Goal: Task Accomplishment & Management: Use online tool/utility

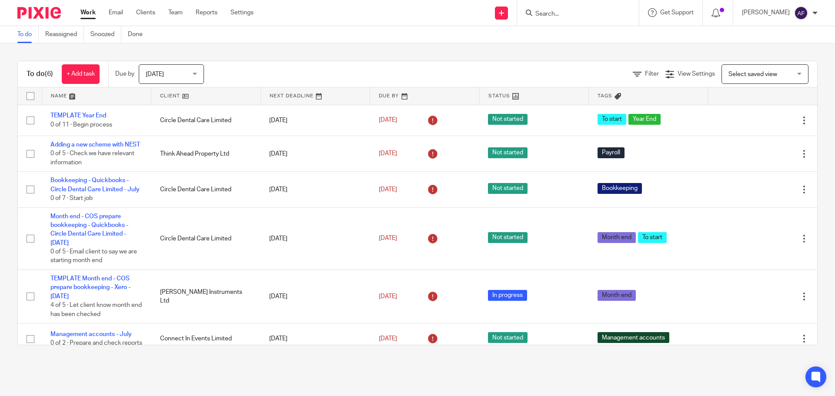
click at [582, 13] on input "Search" at bounding box center [574, 14] width 78 height 8
type input "honest"
click at [590, 46] on link at bounding box center [615, 40] width 164 height 27
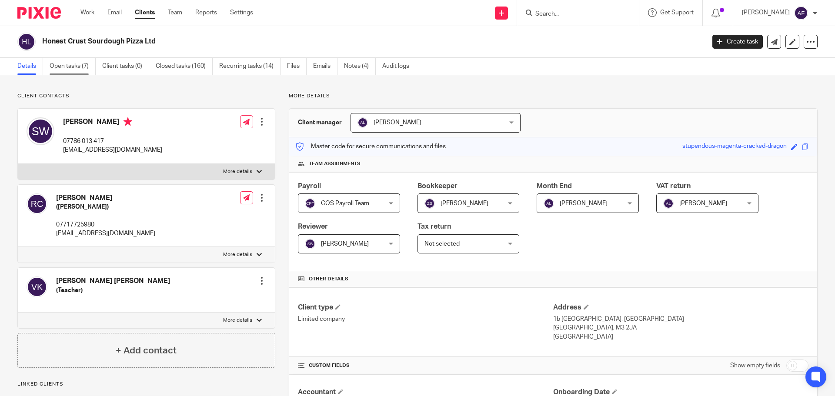
click at [62, 61] on link "Open tasks (7)" at bounding box center [73, 66] width 46 height 17
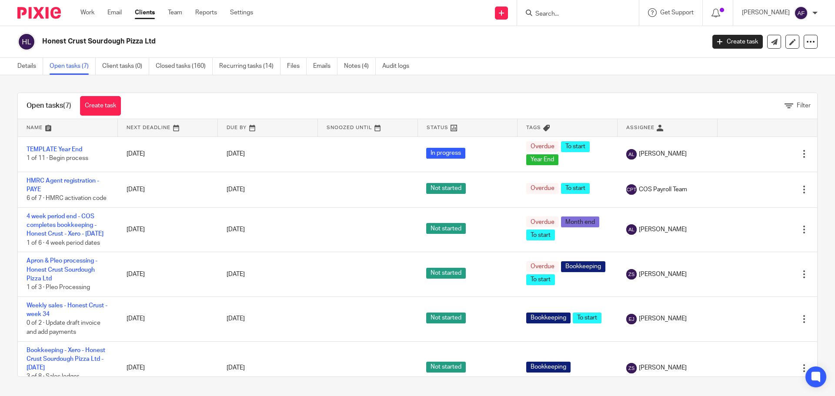
click at [557, 95] on div "Open tasks (7) Create task Filter" at bounding box center [418, 106] width 800 height 26
click at [564, 84] on div "Open tasks (7) Create task Filter Name Next Deadline Due By Snoozed Until Statu…" at bounding box center [417, 234] width 835 height 319
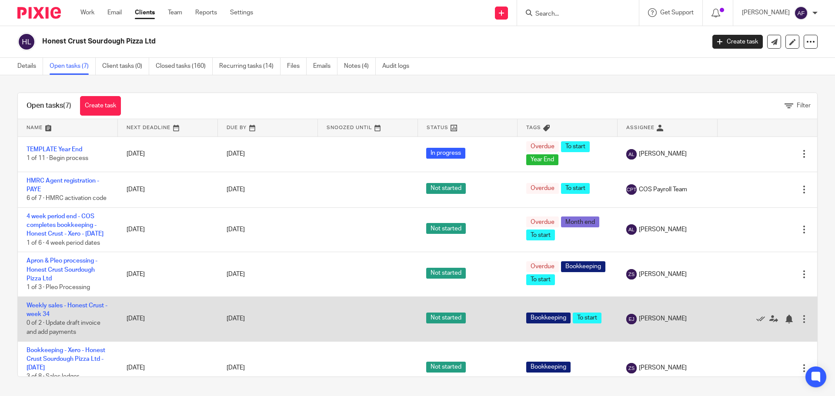
scroll to position [90, 0]
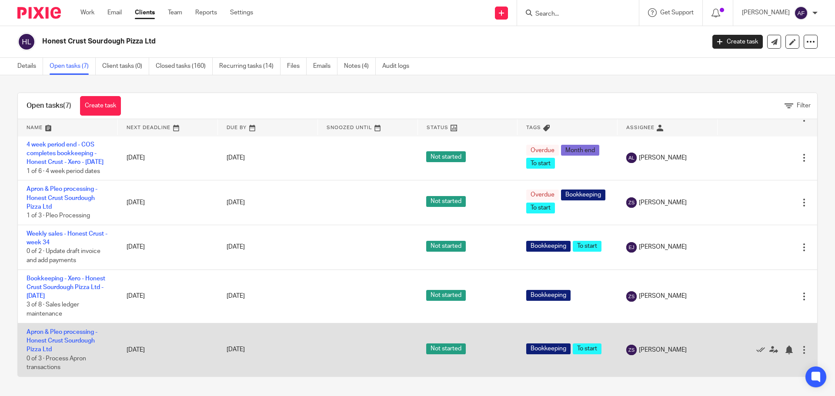
click at [51, 337] on td "Apron & Pleo processing - Honest Crust Sourdough Pizza Ltd 0 of 3 · Process Apr…" at bounding box center [68, 350] width 100 height 54
click at [64, 331] on link "Apron & Pleo processing - Honest Crust Sourdough Pizza Ltd" at bounding box center [62, 341] width 71 height 24
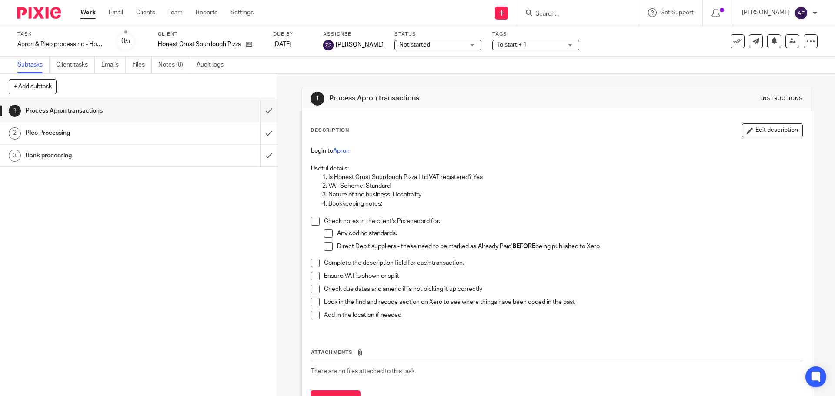
click at [530, 157] on p at bounding box center [556, 159] width 491 height 9
drag, startPoint x: 258, startPoint y: 114, endPoint x: 269, endPoint y: 116, distance: 11.5
click at [258, 114] on input "submit" at bounding box center [139, 111] width 278 height 22
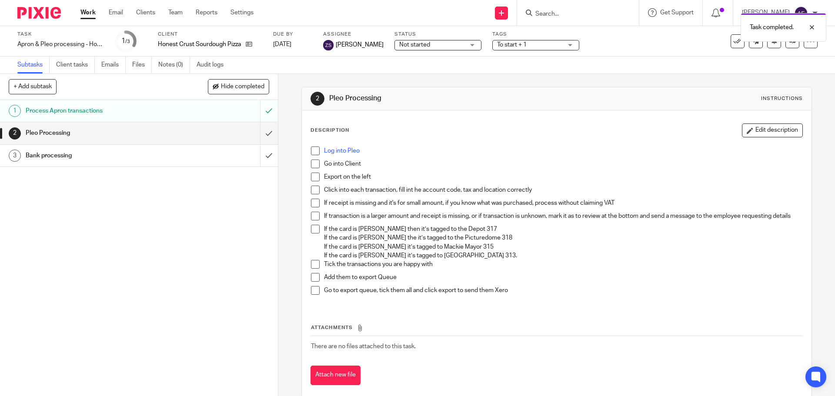
click at [421, 143] on div "Log into Pleo Go into Client Export on the left Click into each transaction, fi…" at bounding box center [557, 224] width 500 height 164
click at [479, 166] on p "Go into Client" at bounding box center [563, 164] width 478 height 9
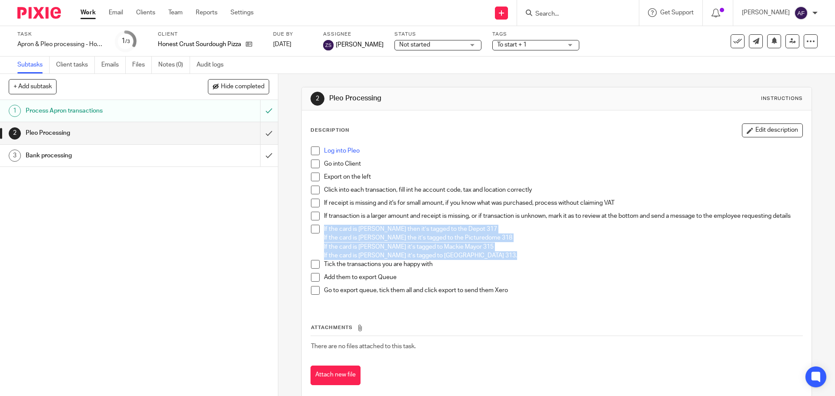
click at [493, 266] on p "Tick the transactions you are happy with" at bounding box center [563, 264] width 478 height 9
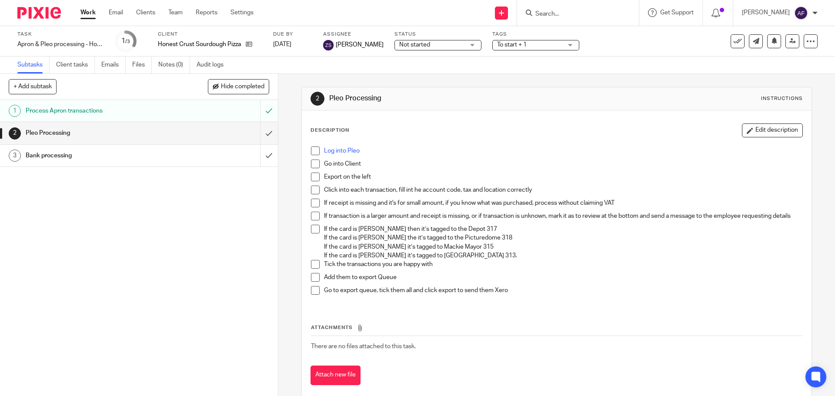
click at [546, 234] on p "If the card is Lewis Newton’s then it’s tagged to the Depot 317" at bounding box center [563, 229] width 478 height 9
click at [249, 44] on icon at bounding box center [249, 44] width 7 height 7
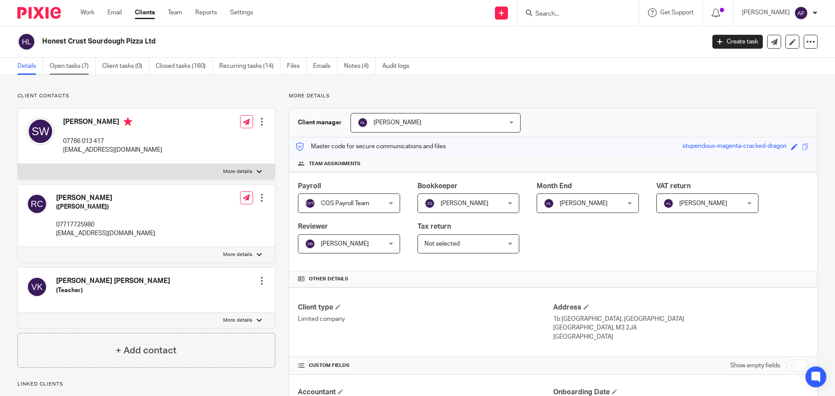
click at [77, 66] on link "Open tasks (7)" at bounding box center [73, 66] width 46 height 17
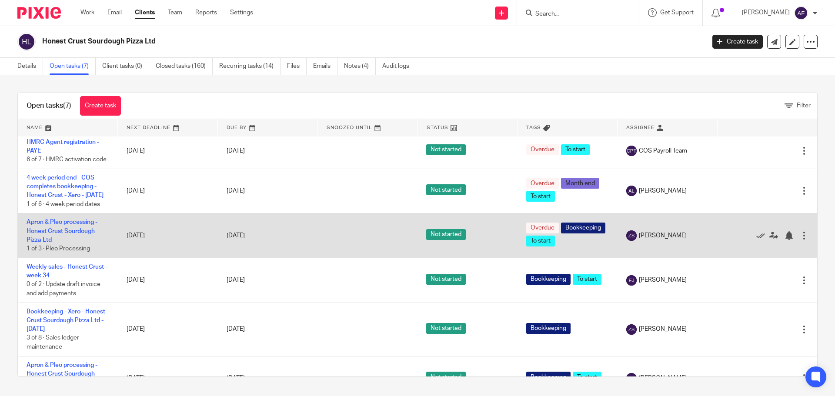
scroll to position [80, 0]
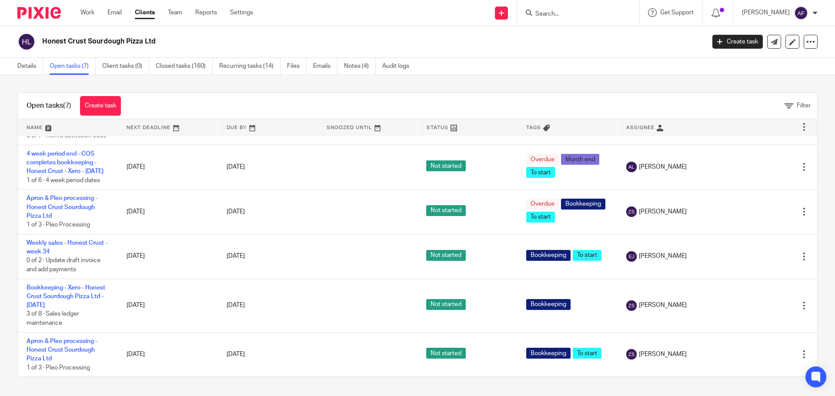
drag, startPoint x: 74, startPoint y: 344, endPoint x: 288, endPoint y: 100, distance: 324.3
click at [288, 98] on div "Open tasks (7) Create task Filter" at bounding box center [418, 106] width 800 height 26
click at [191, 68] on link "Closed tasks (160)" at bounding box center [184, 66] width 57 height 17
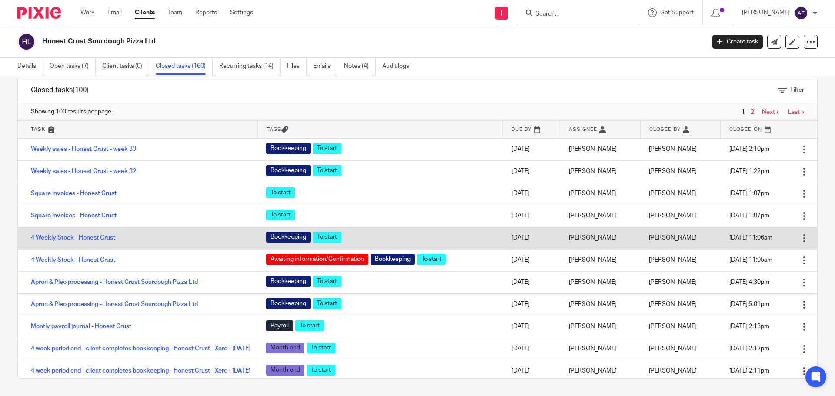
scroll to position [44, 0]
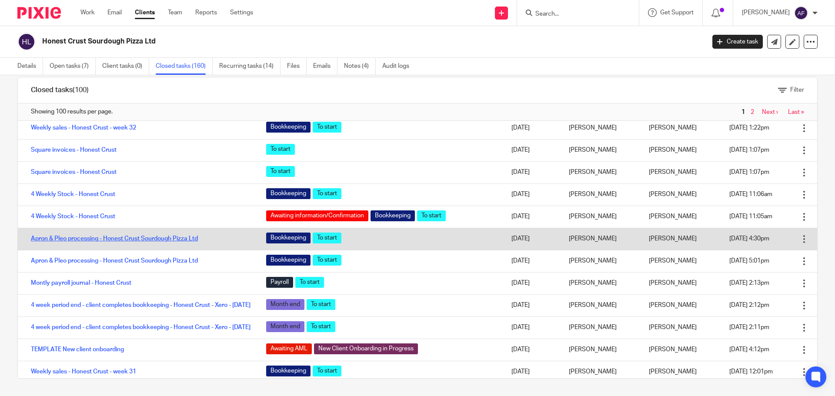
click at [173, 241] on td "Apron & Pleo processing - Honest Crust Sourdough Pizza Ltd" at bounding box center [138, 239] width 240 height 22
click at [185, 237] on link "Apron & Pleo processing - Honest Crust Sourdough Pizza Ltd" at bounding box center [114, 239] width 167 height 6
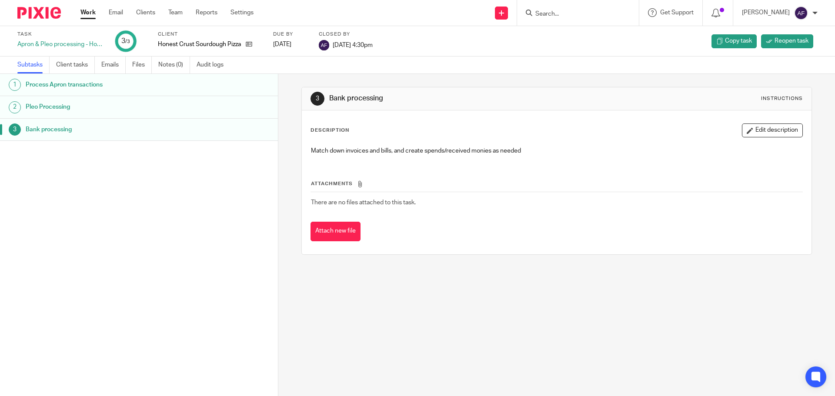
click at [149, 103] on h1 "Pleo Processing" at bounding box center [107, 106] width 163 height 13
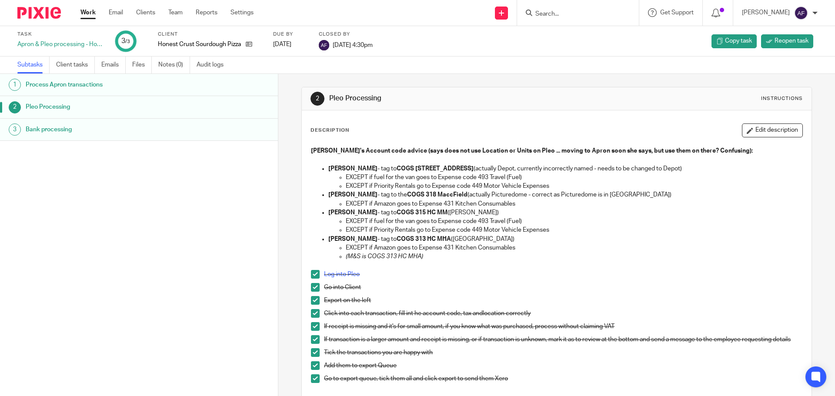
click at [625, 228] on p "EXCEPT if Priority Rentals go to Expense code 449 Motor Vehicle Expenses" at bounding box center [574, 230] width 456 height 9
click at [609, 255] on p "(M&S is COGS 313 HC MHA)" at bounding box center [574, 256] width 456 height 9
click at [634, 221] on p "EXCEPT if fuel for the van goes to Expense code 493 Travel (Fuel)" at bounding box center [574, 221] width 456 height 9
click at [537, 207] on p "EXCEPT if Amazon goes to Expense 431 Kitchen Consumables" at bounding box center [574, 204] width 456 height 9
drag, startPoint x: 389, startPoint y: 168, endPoint x: 445, endPoint y: 170, distance: 55.3
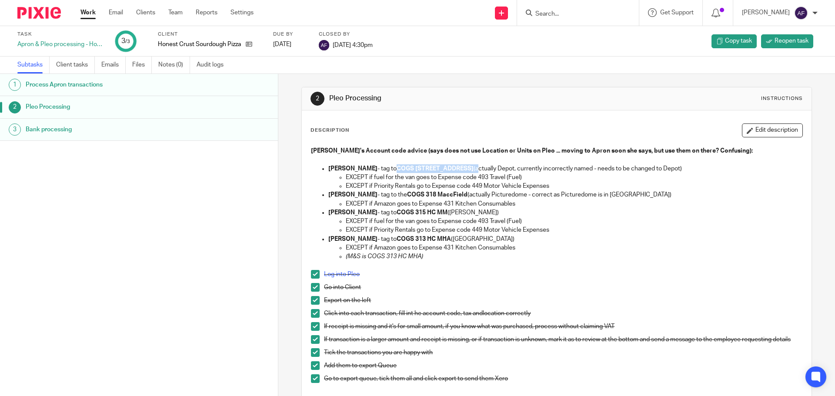
click at [445, 170] on p "Lewis Newton - tag to COGS 317 Temp St (actually Depot, currently incorrectly n…" at bounding box center [565, 168] width 474 height 9
click at [482, 171] on p "Lewis Newton - tag to COGS 317 Temp St (actually Depot, currently incorrectly n…" at bounding box center [565, 168] width 474 height 9
click at [562, 183] on p "EXCEPT if Priority Rentals go to Expense code 449 Motor Vehicle Expenses" at bounding box center [574, 186] width 456 height 9
click at [619, 174] on p "EXCEPT if fuel for the van goes to Expense code 493 Travel (Fuel)" at bounding box center [574, 177] width 456 height 9
click at [366, 177] on p "EXCEPT if fuel for the van goes to Expense code 493 Travel (Fuel)" at bounding box center [574, 177] width 456 height 9
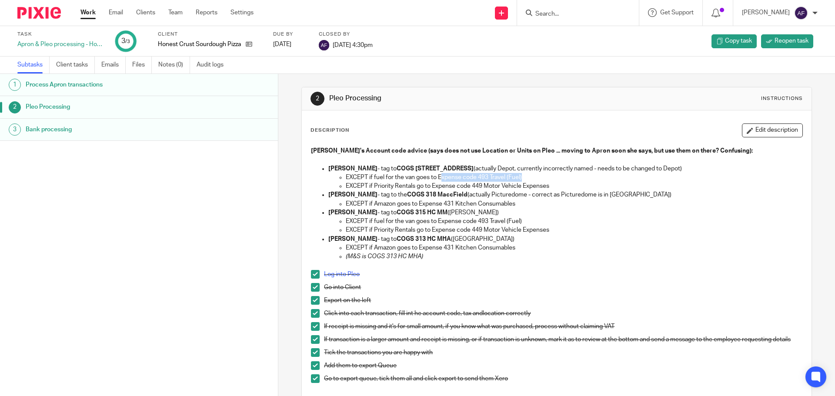
drag, startPoint x: 438, startPoint y: 178, endPoint x: 524, endPoint y: 174, distance: 86.2
click at [524, 174] on p "EXCEPT if fuel for the van goes to Expense code 493 Travel (Fuel)" at bounding box center [574, 177] width 456 height 9
drag, startPoint x: 387, startPoint y: 185, endPoint x: 420, endPoint y: 185, distance: 33.1
click at [420, 185] on p "EXCEPT if Priority Rentals go to Expense code 449 Motor Vehicle Expenses" at bounding box center [574, 186] width 456 height 9
drag, startPoint x: 486, startPoint y: 181, endPoint x: 491, endPoint y: 181, distance: 4.8
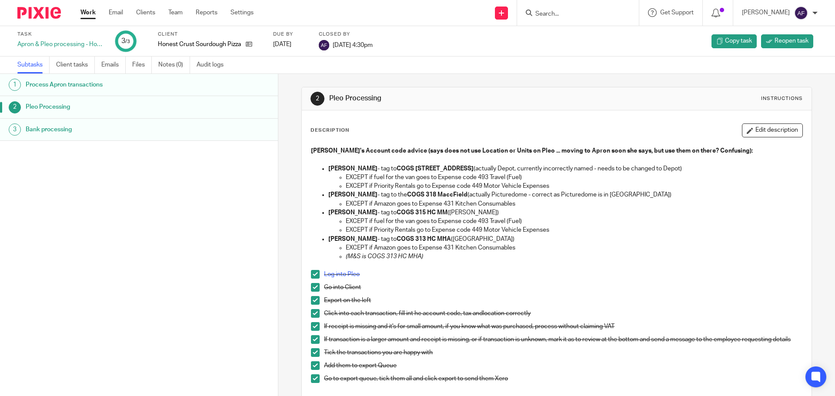
click at [488, 181] on p "EXCEPT if fuel for the van goes to Expense code 493 Travel (Fuel)" at bounding box center [574, 177] width 456 height 9
click at [576, 230] on p "EXCEPT if Priority Rentals go to Expense code 449 Motor Vehicle Expenses" at bounding box center [574, 230] width 456 height 9
click at [563, 228] on p "EXCEPT if Priority Rentals go to Expense code 449 Motor Vehicle Expenses" at bounding box center [574, 230] width 456 height 9
click at [548, 242] on p "Robbie Kettlewells - tag to COGS 313 HC MHA (Market House)" at bounding box center [565, 239] width 474 height 9
click at [520, 249] on p "EXCEPT if Amazon goes to Expense 431 Kitchen Consumables" at bounding box center [574, 248] width 456 height 9
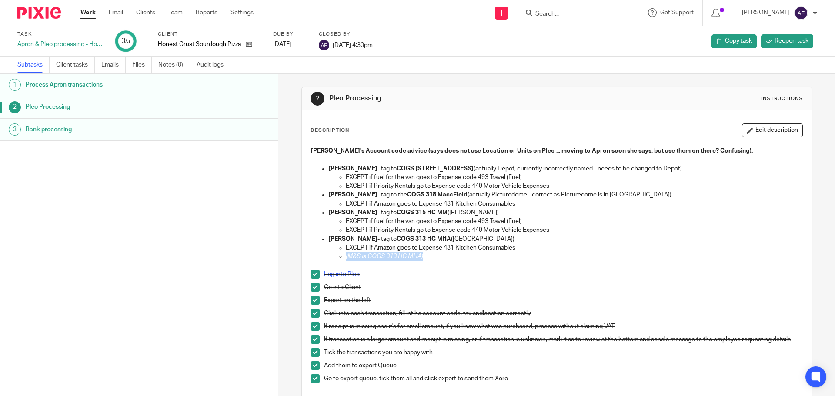
drag, startPoint x: 341, startPoint y: 258, endPoint x: 428, endPoint y: 258, distance: 87.4
click at [428, 258] on ul "EXCEPT if Amazon goes to Expense 431 Kitchen Consumables (M&S is COGS 313 HC MH…" at bounding box center [565, 253] width 474 height 18
click at [403, 261] on p at bounding box center [556, 265] width 491 height 9
drag, startPoint x: 404, startPoint y: 258, endPoint x: 440, endPoint y: 257, distance: 36.5
click at [440, 257] on p "(M&S is COGS 313 HC MHA)" at bounding box center [574, 256] width 456 height 9
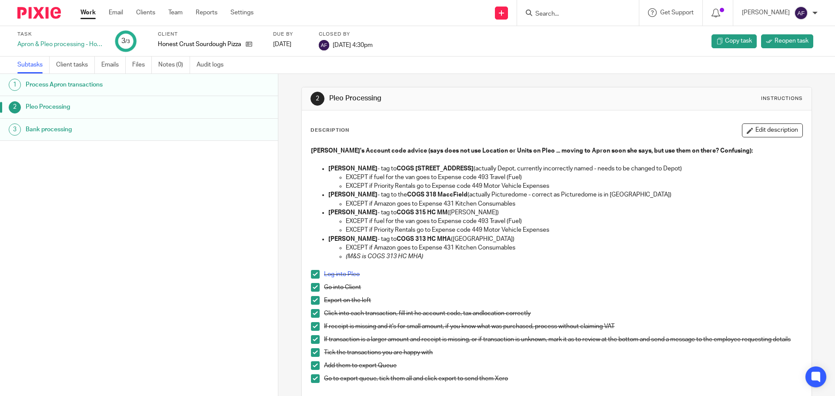
click at [442, 268] on p at bounding box center [556, 265] width 491 height 9
click at [579, 238] on p "Robbie Kettlewells - tag to COGS 313 HC MHA (Market House)" at bounding box center [565, 239] width 474 height 9
click at [413, 261] on p "(M&S is COGS 313 HC MHA)" at bounding box center [574, 256] width 456 height 9
drag, startPoint x: 361, startPoint y: 256, endPoint x: 418, endPoint y: 256, distance: 57.0
click at [418, 256] on em "(M&S is COGS 313 HC MHA)" at bounding box center [384, 257] width 77 height 6
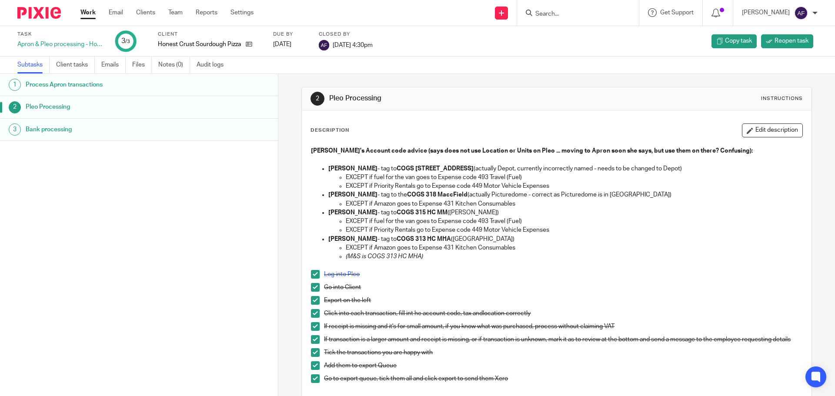
click at [445, 262] on p at bounding box center [556, 265] width 491 height 9
click at [444, 263] on p at bounding box center [556, 265] width 491 height 9
drag, startPoint x: 347, startPoint y: 261, endPoint x: 421, endPoint y: 256, distance: 73.7
click at [421, 256] on p "(M&S is COGS 313 HC MHA)" at bounding box center [574, 256] width 456 height 9
click at [452, 267] on p at bounding box center [556, 265] width 491 height 9
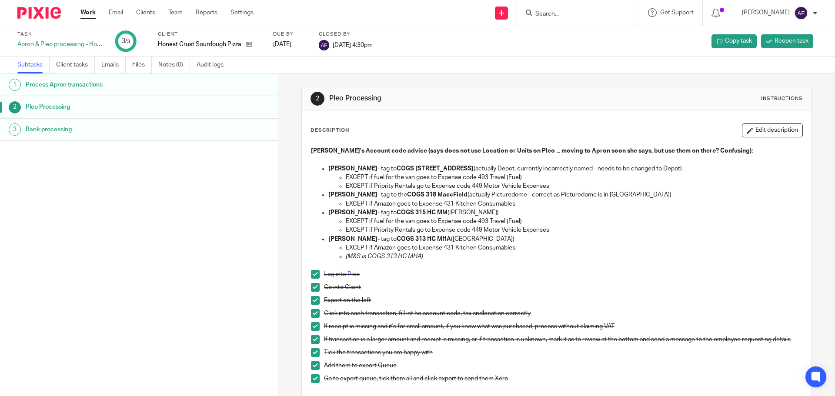
click at [474, 255] on p "(M&S is COGS 313 HC MHA)" at bounding box center [574, 256] width 456 height 9
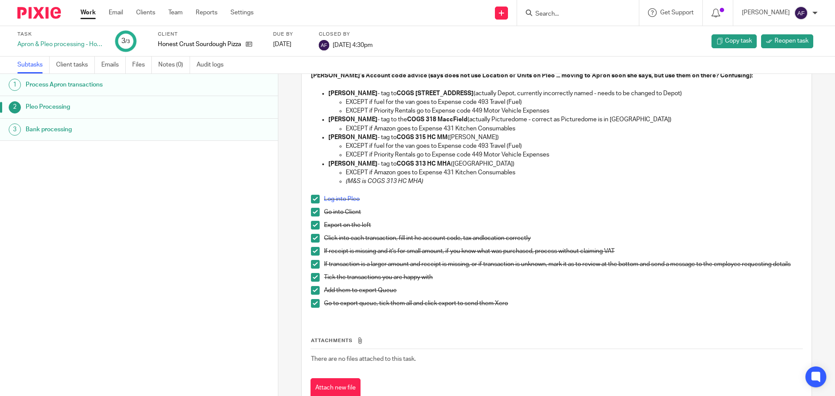
scroll to position [108, 0]
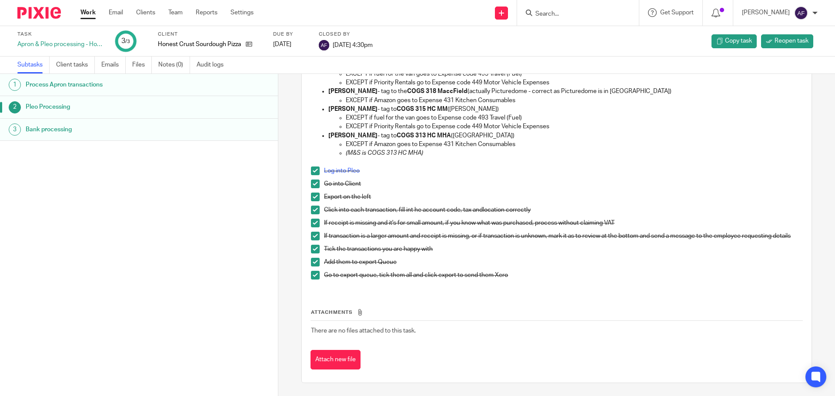
click at [674, 223] on div "If receipt is missing and it's for small amount, if you know what was purchased…" at bounding box center [563, 225] width 478 height 13
click at [540, 308] on th "Attachments" at bounding box center [557, 314] width 492 height 13
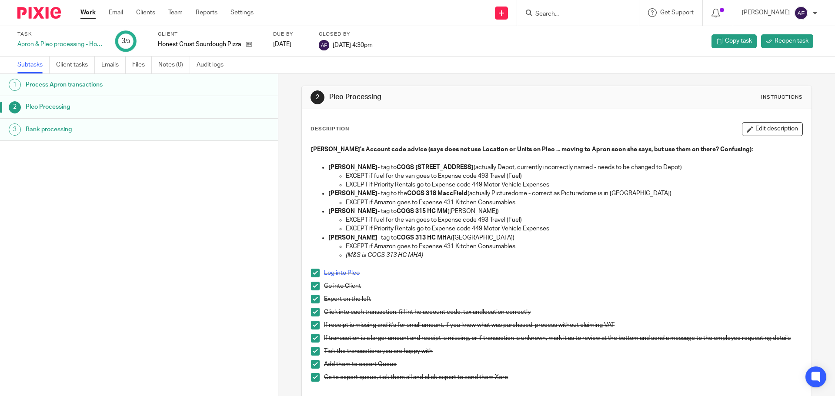
scroll to position [0, 0]
drag, startPoint x: 470, startPoint y: 186, endPoint x: 549, endPoint y: 184, distance: 78.8
click at [549, 184] on p "EXCEPT if Priority Rentals go to Expense code 449 Motor Vehicle Expenses" at bounding box center [574, 186] width 456 height 9
click at [566, 207] on p "EXCEPT if Amazon goes to Expense 431 Kitchen Consumables" at bounding box center [574, 204] width 456 height 9
click at [190, 44] on p "Honest Crust Sourdough Pizza Ltd" at bounding box center [200, 44] width 84 height 9
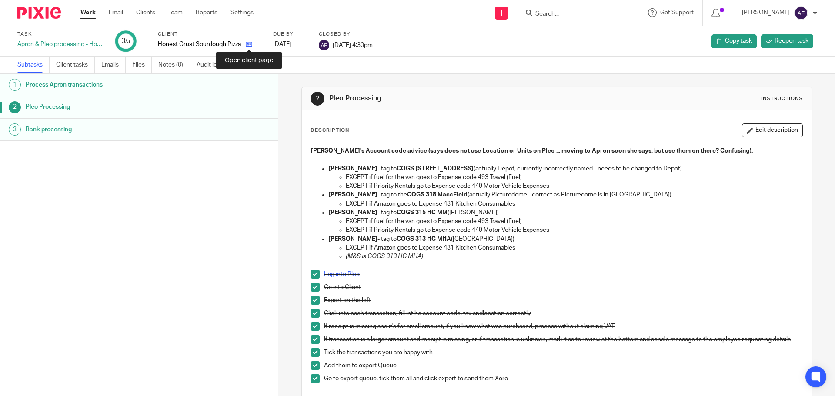
click at [248, 46] on icon at bounding box center [249, 44] width 7 height 7
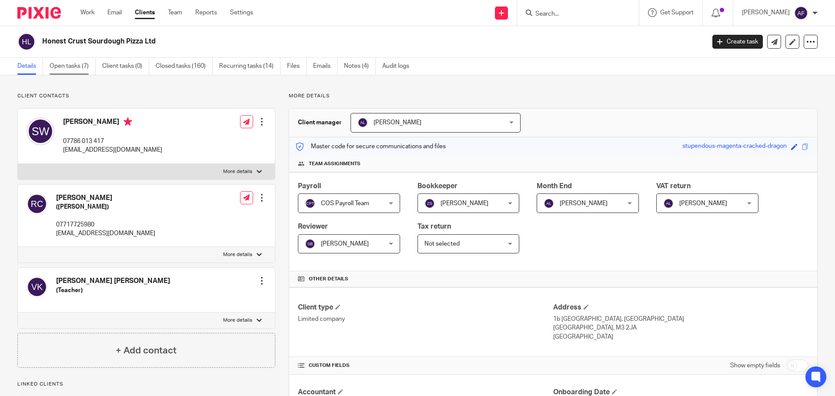
click at [74, 67] on link "Open tasks (7)" at bounding box center [73, 66] width 46 height 17
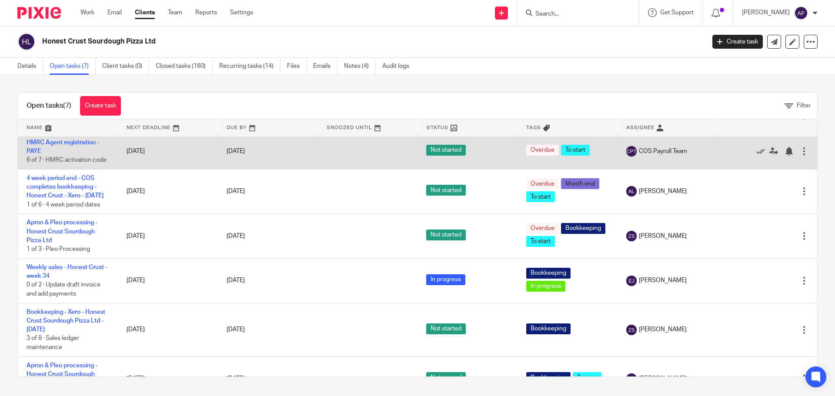
scroll to position [80, 0]
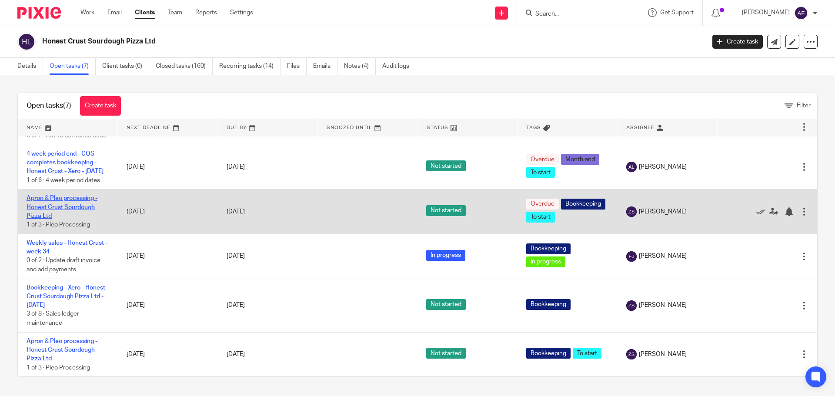
click at [70, 201] on link "Apron & Pleo processing - Honest Crust Sourdough Pizza Ltd" at bounding box center [62, 207] width 71 height 24
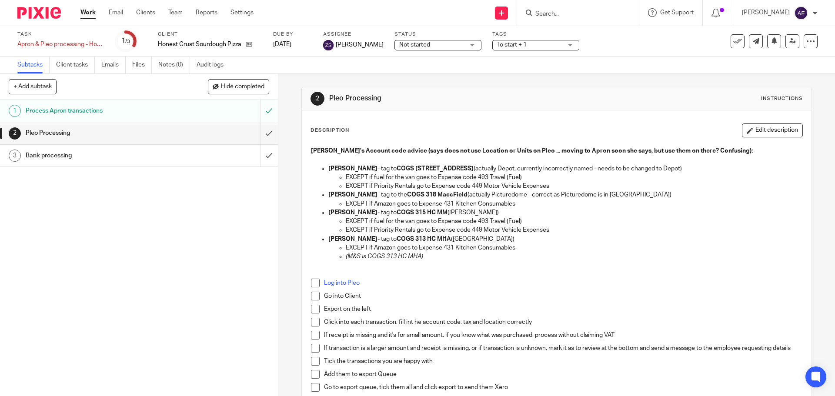
click at [637, 214] on p "Kyle Gibson - tag to COGS 315 HC MM (Mackie Mayor)" at bounding box center [565, 212] width 474 height 9
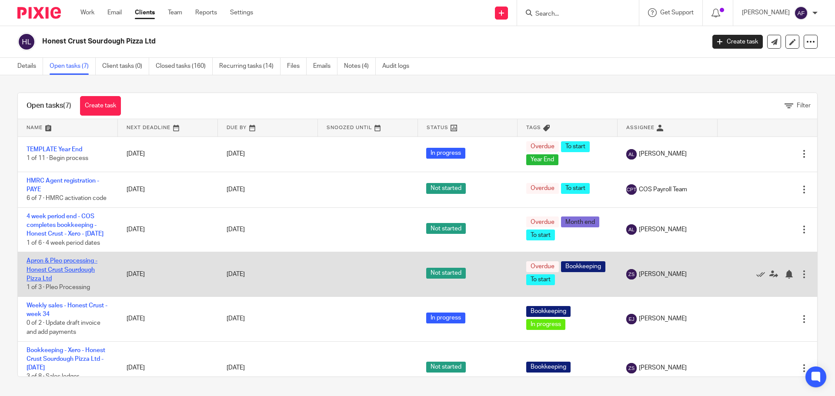
click at [52, 280] on link "Apron & Pleo processing - Honest Crust Sourdough Pizza Ltd" at bounding box center [62, 270] width 71 height 24
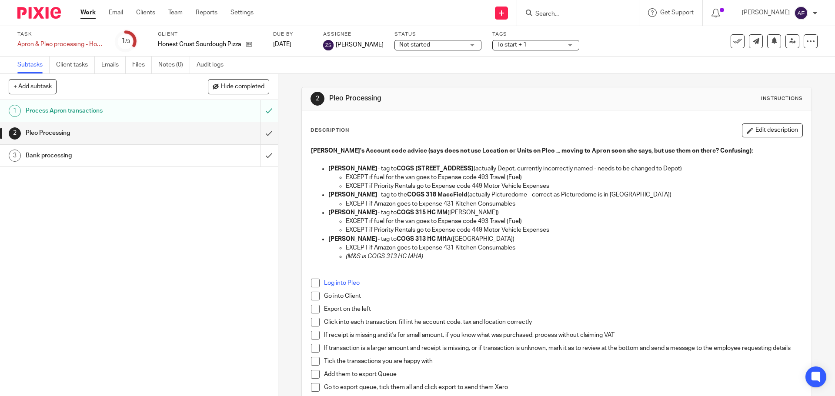
click at [602, 215] on p "Kyle Gibson - tag to COGS 315 HC MM (Mackie Mayor)" at bounding box center [565, 212] width 474 height 9
click at [606, 223] on p "EXCEPT if fuel for the van goes to Expense code 493 Travel (Fuel)" at bounding box center [574, 221] width 456 height 9
click at [675, 254] on p "(M&S is COGS 313 HC MHA)" at bounding box center [574, 256] width 456 height 9
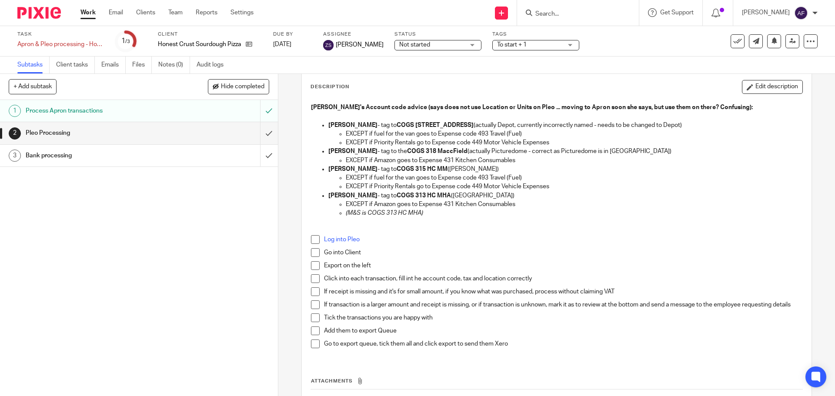
scroll to position [87, 0]
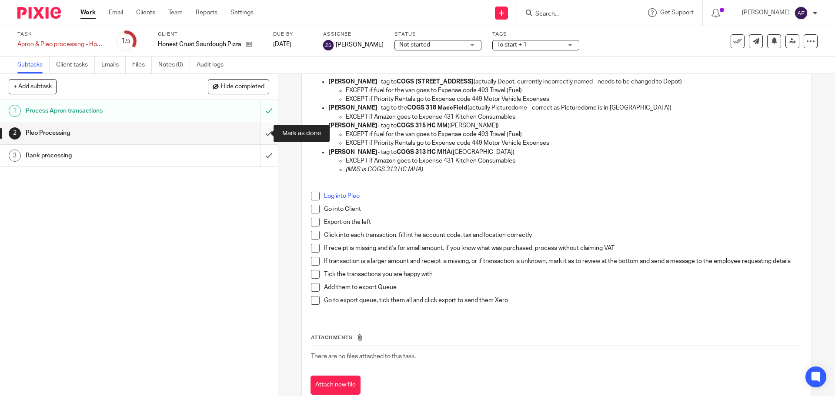
click at [262, 135] on input "submit" at bounding box center [139, 133] width 278 height 22
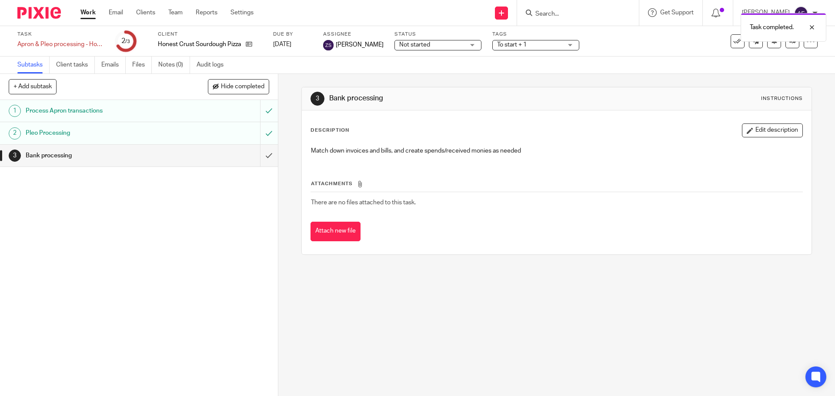
click at [209, 158] on div "Bank processing" at bounding box center [139, 155] width 226 height 13
click at [703, 205] on td "There are no files attached to this task." at bounding box center [557, 202] width 492 height 21
click at [127, 258] on div "1 Process Apron transactions 2 Pleo Processing 3 Bank processing" at bounding box center [139, 248] width 278 height 296
